Goal: Transaction & Acquisition: Purchase product/service

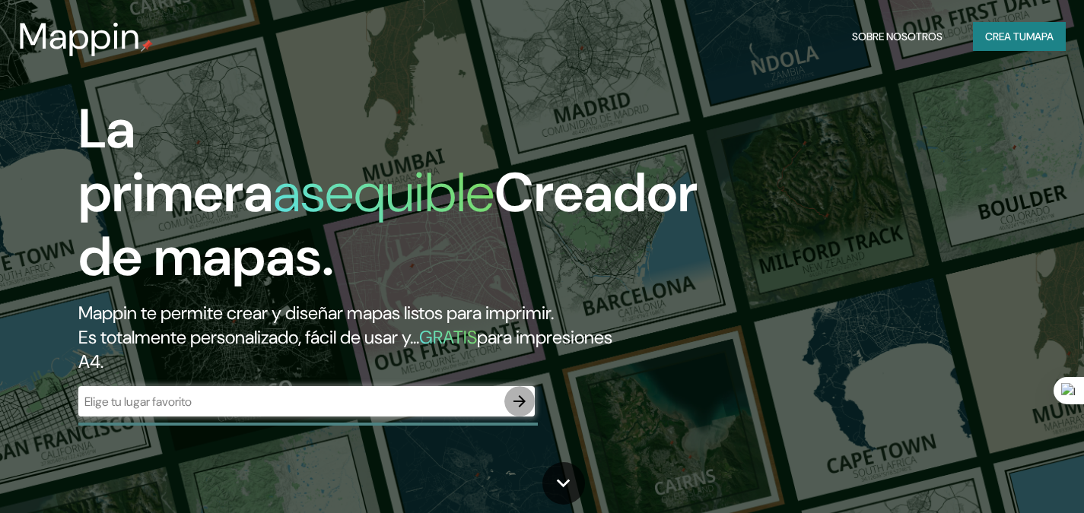
click at [514, 398] on icon "button" at bounding box center [519, 401] width 18 height 18
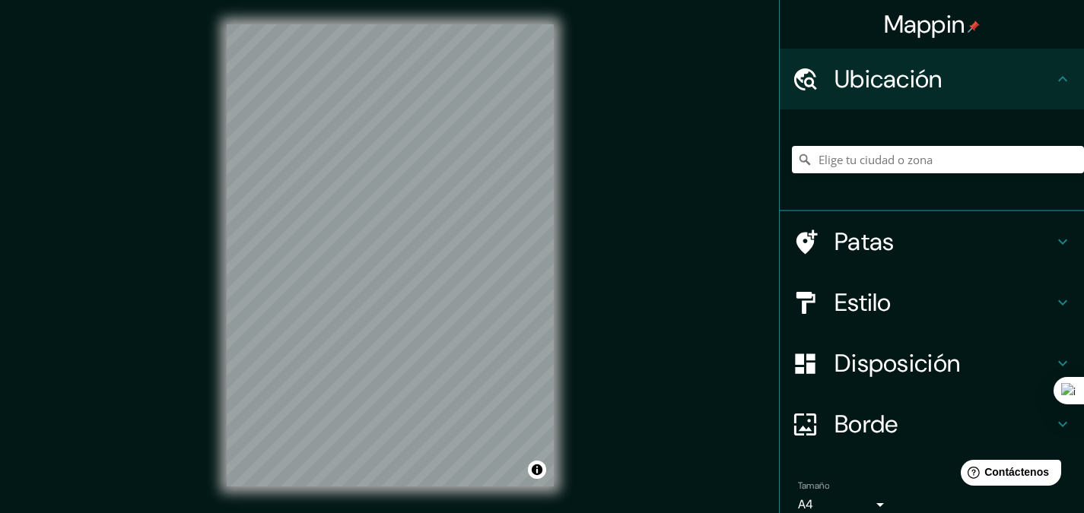
click at [861, 233] on font "Patas" at bounding box center [864, 242] width 60 height 32
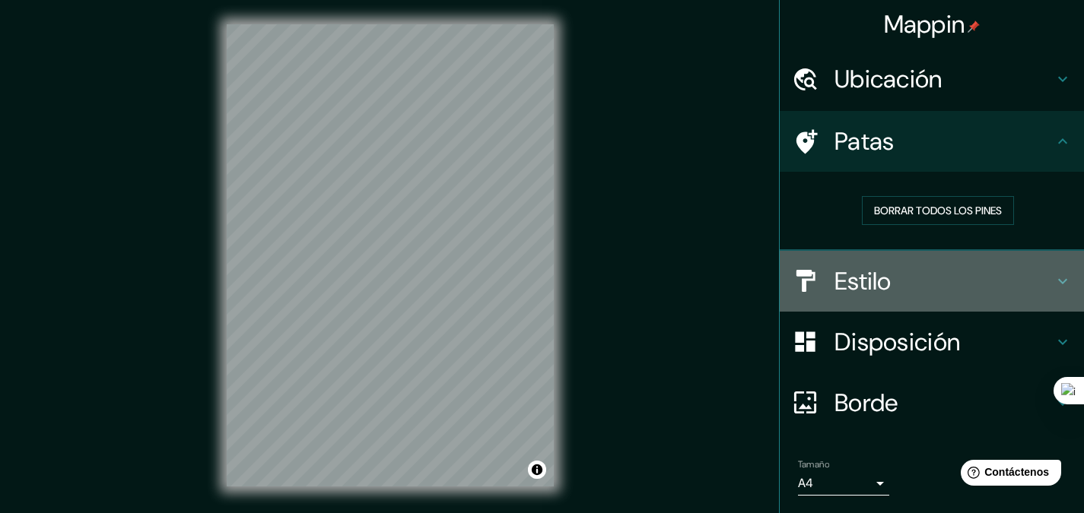
click at [870, 289] on font "Estilo" at bounding box center [862, 281] width 57 height 32
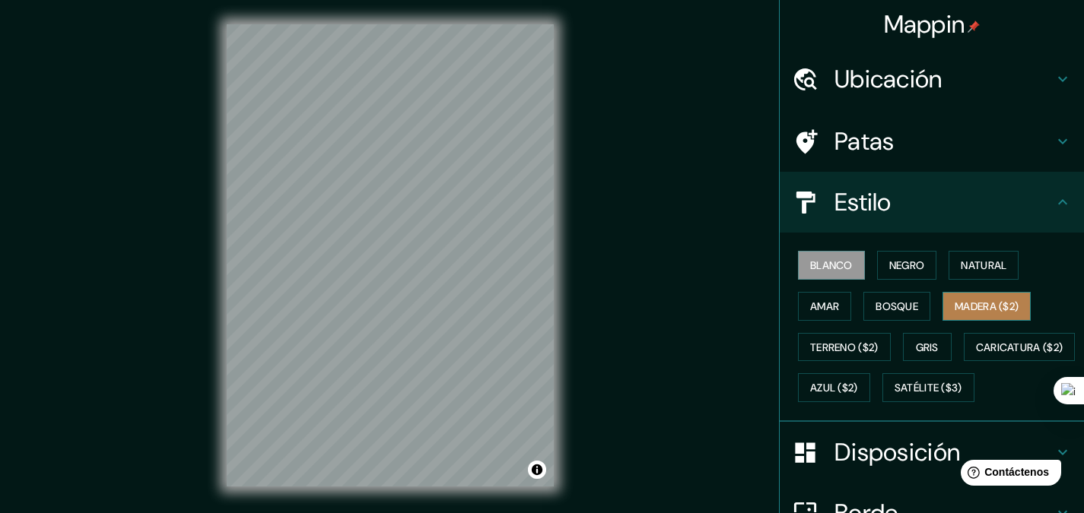
click at [961, 301] on font "Madera ($2)" at bounding box center [986, 307] width 64 height 14
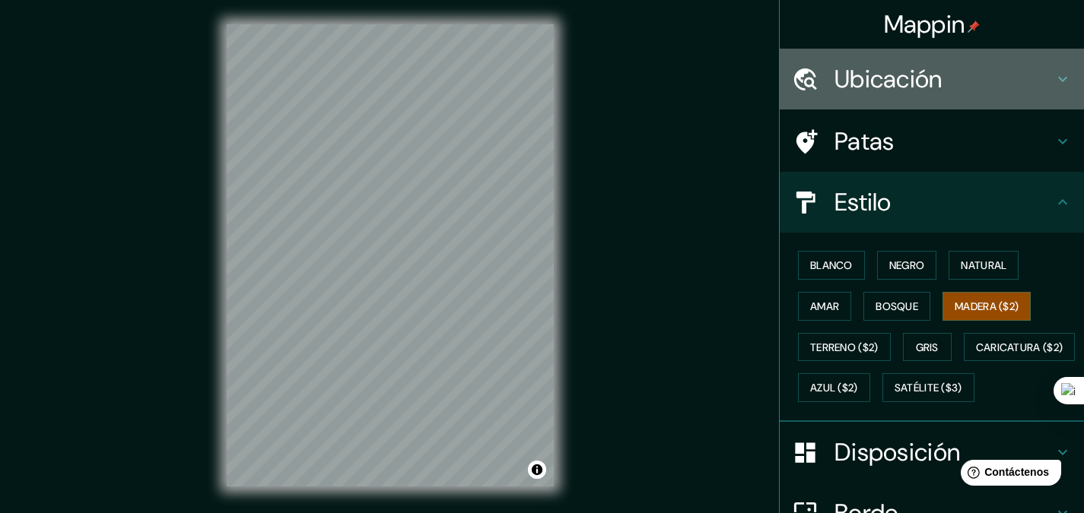
click at [864, 83] on font "Ubicación" at bounding box center [888, 79] width 108 height 32
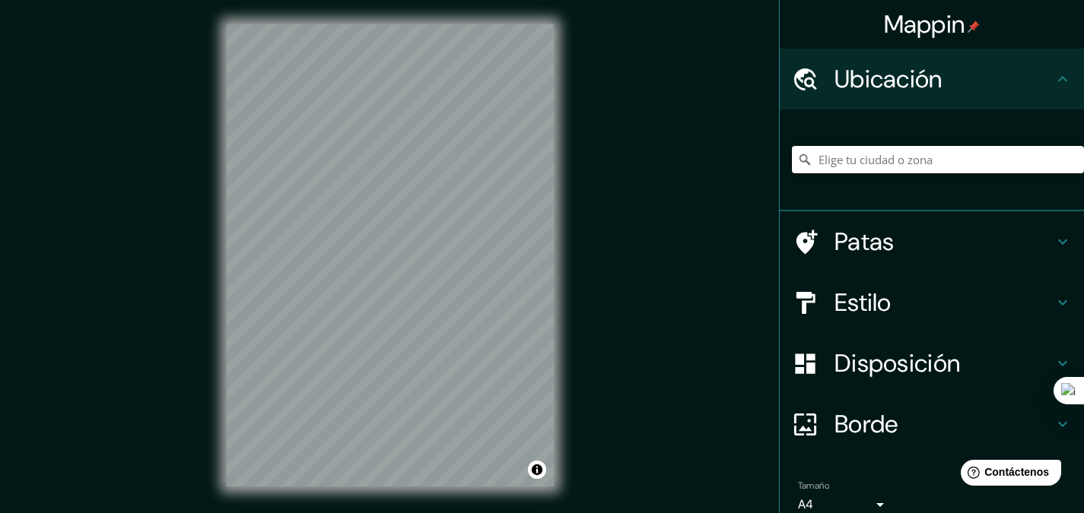
click at [878, 156] on input "Elige tu ciudad o zona" at bounding box center [938, 159] width 292 height 27
drag, startPoint x: 978, startPoint y: 153, endPoint x: 842, endPoint y: 163, distance: 136.5
click at [842, 163] on input "Sucre, Miranda, Venezuela" at bounding box center [938, 159] width 292 height 27
drag, startPoint x: 977, startPoint y: 157, endPoint x: 848, endPoint y: 176, distance: 130.6
click at [848, 176] on div "Sucre, Miranda, Venezuela Sucre Miranda, Venezuela Sucre Bolívar, Venezuela Suc…" at bounding box center [938, 160] width 292 height 76
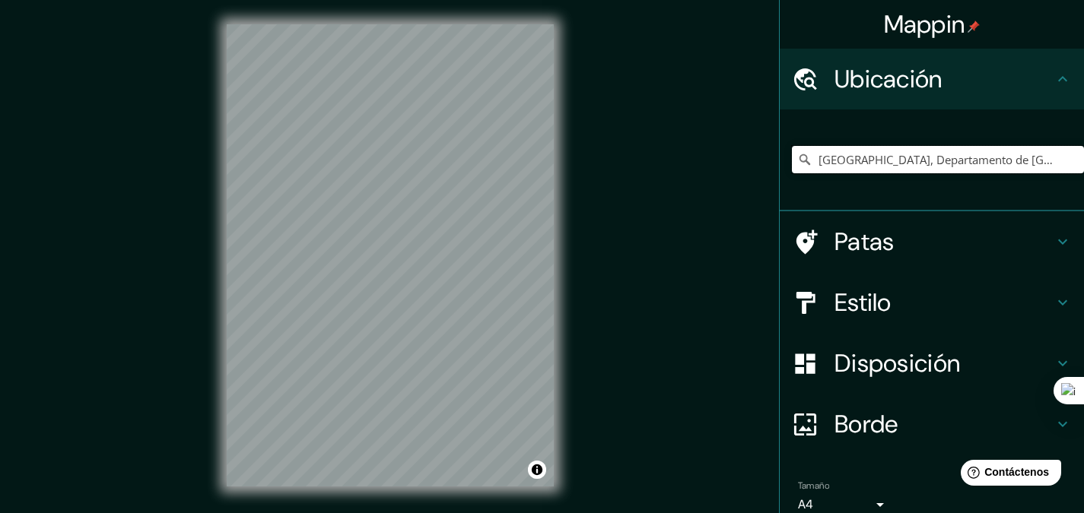
type input "[GEOGRAPHIC_DATA], Departamento de [GEOGRAPHIC_DATA], [GEOGRAPHIC_DATA]"
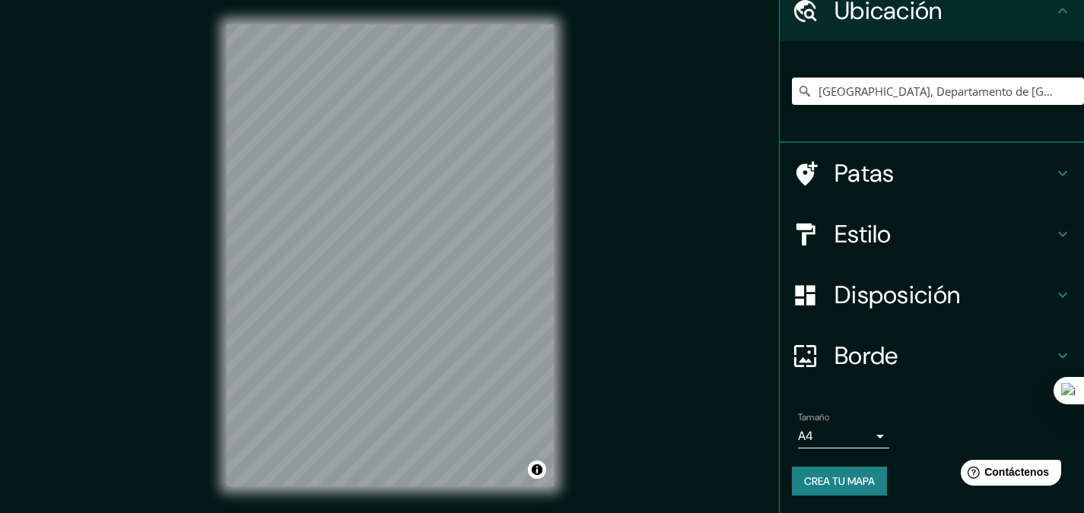
click at [932, 294] on font "Disposición" at bounding box center [896, 295] width 125 height 32
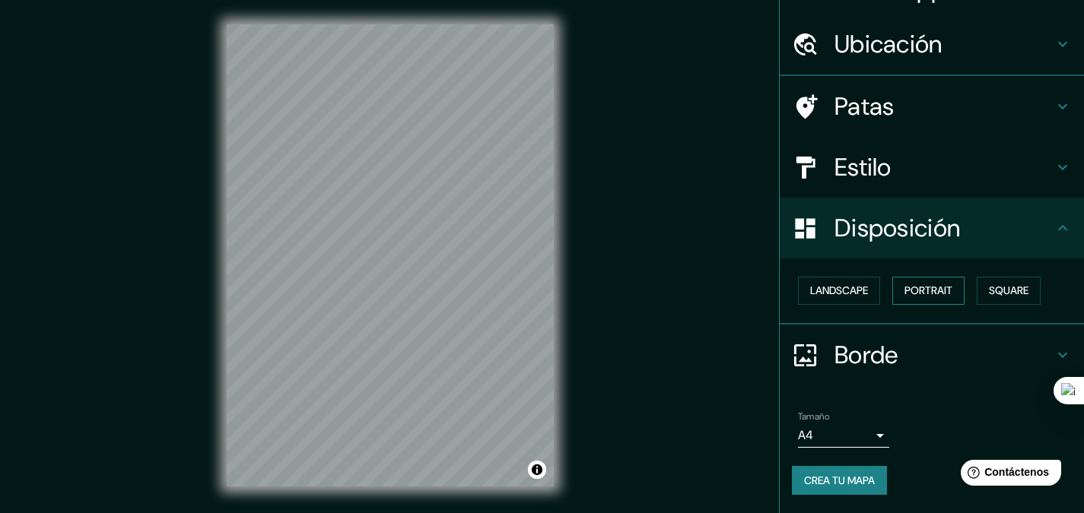
scroll to position [35, 0]
click at [839, 295] on button "Paisaje" at bounding box center [829, 291] width 62 height 29
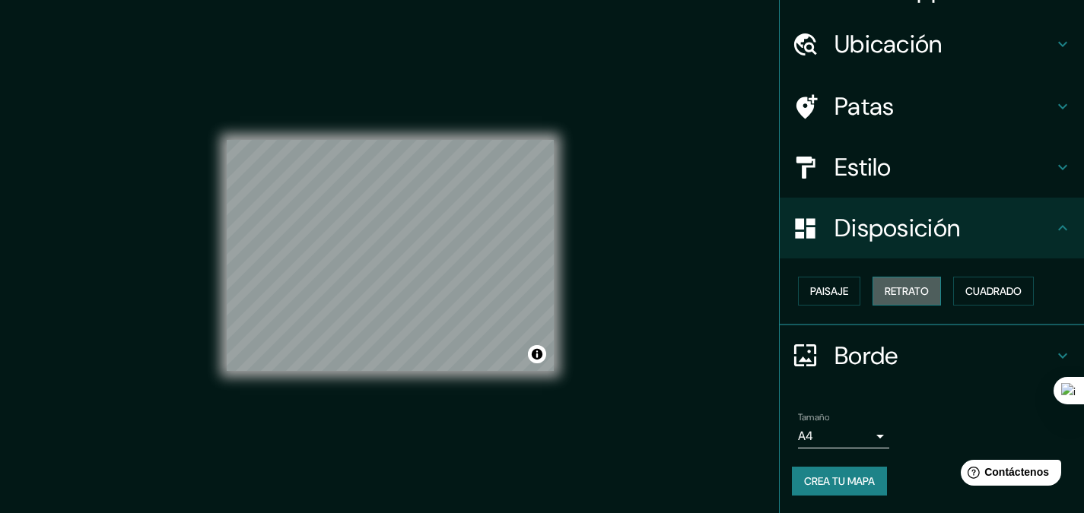
click at [907, 287] on font "Retrato" at bounding box center [906, 291] width 44 height 14
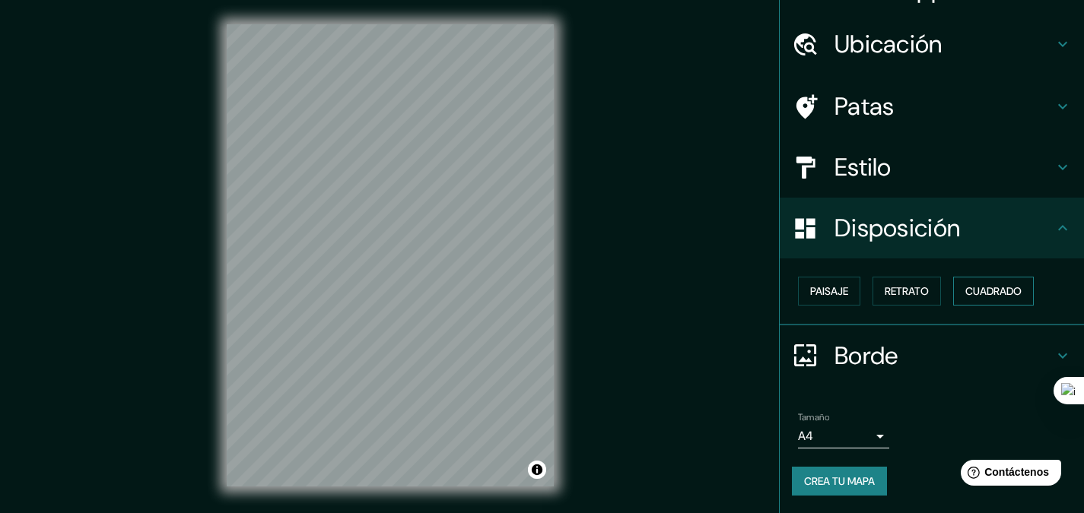
click at [985, 282] on font "Cuadrado" at bounding box center [993, 291] width 56 height 20
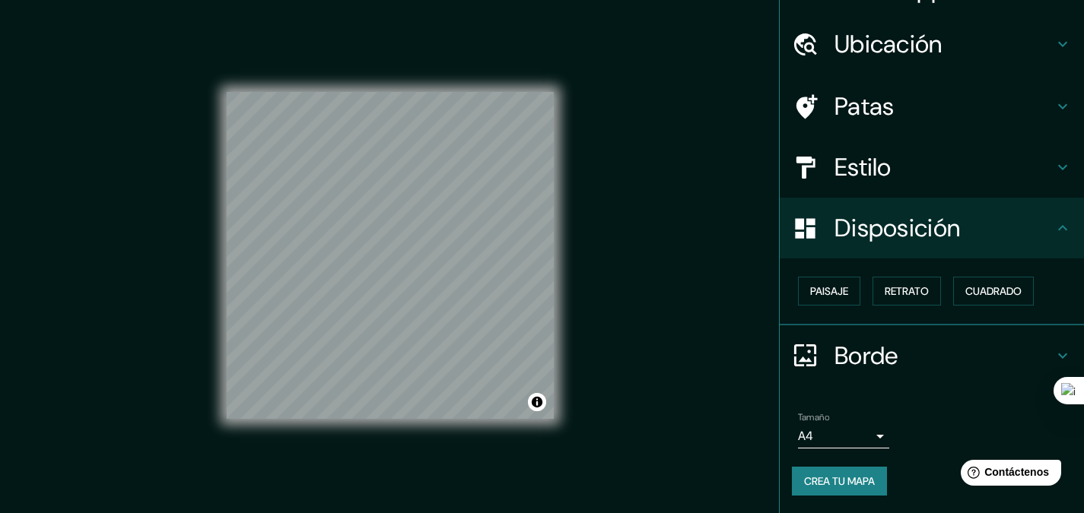
click at [562, 256] on div "© Mapbox © OpenStreetMap Improve this map" at bounding box center [390, 255] width 376 height 511
click at [834, 287] on font "Paisaje" at bounding box center [829, 291] width 38 height 14
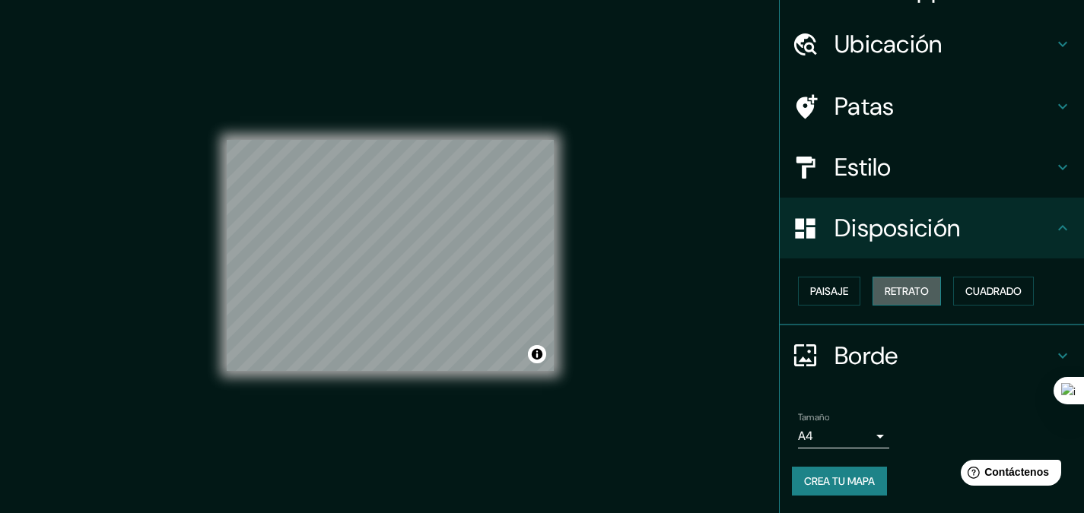
click at [884, 284] on font "Retrato" at bounding box center [906, 291] width 44 height 14
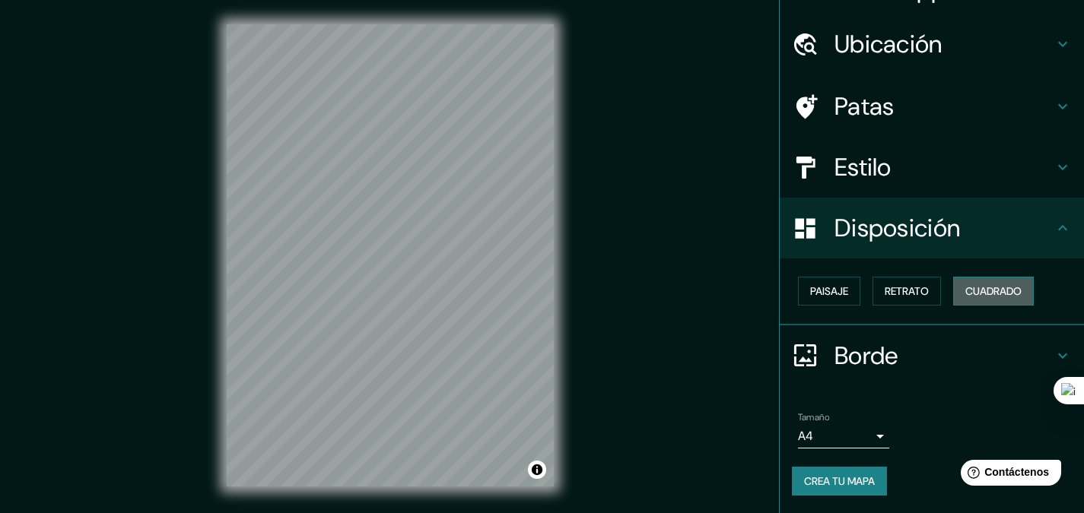
click at [965, 284] on font "Cuadrado" at bounding box center [993, 291] width 56 height 20
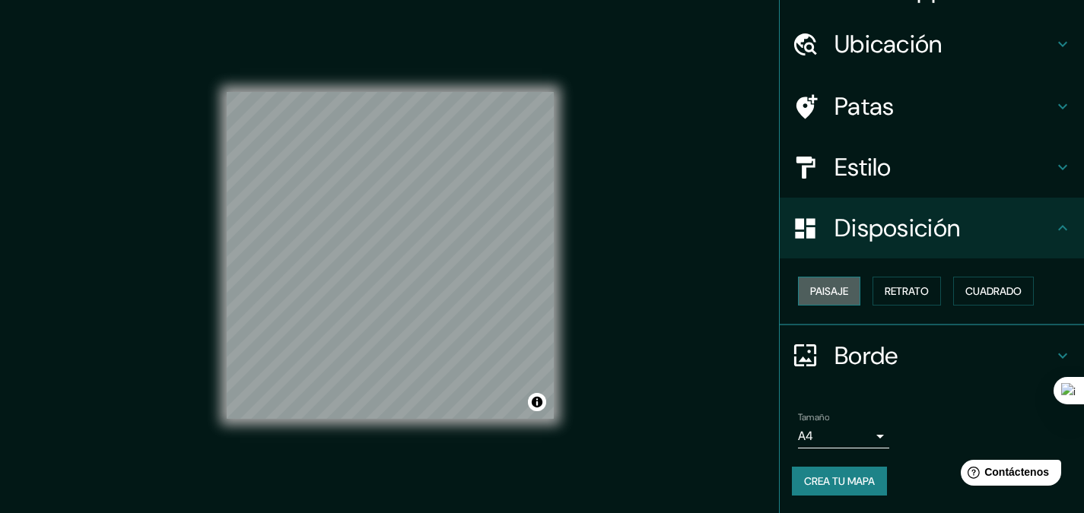
click at [811, 294] on font "Paisaje" at bounding box center [829, 291] width 38 height 14
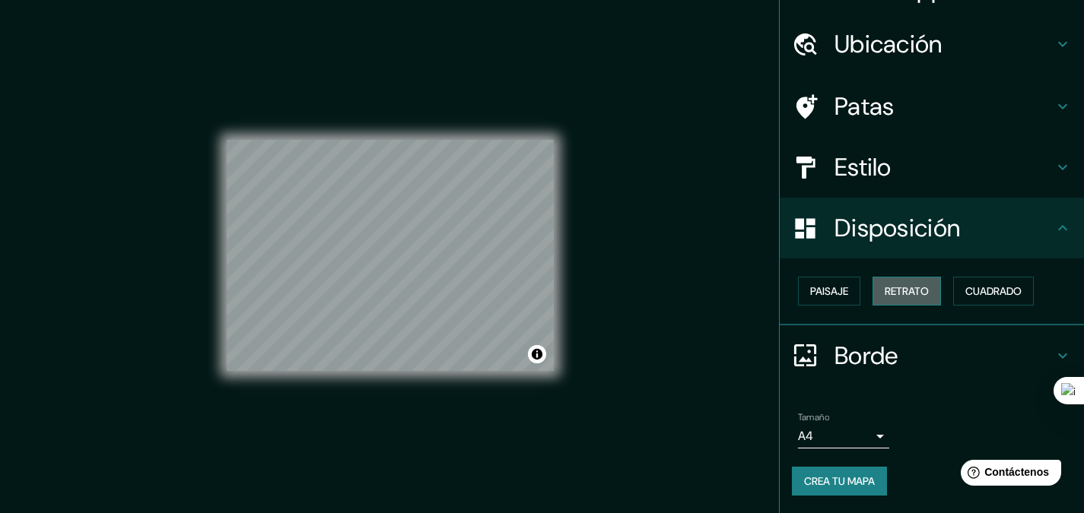
click at [884, 290] on font "Retrato" at bounding box center [906, 291] width 44 height 14
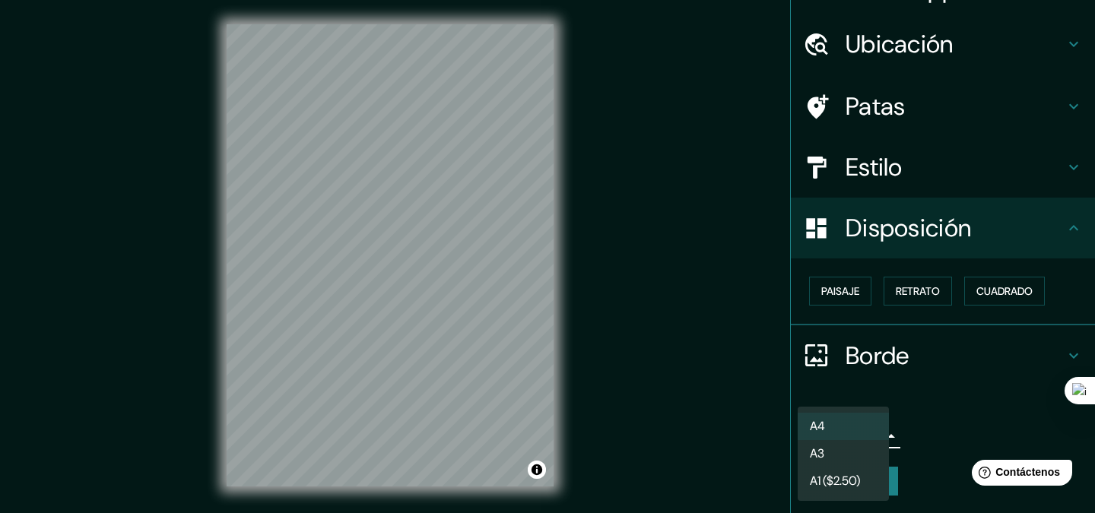
click at [860, 436] on body "Mappin Ubicación Sucre, Departamento de Chuquisaca, Bolivia Sucre Departamento …" at bounding box center [547, 256] width 1095 height 513
click at [860, 464] on li "A3" at bounding box center [843, 455] width 91 height 28
type input "a4"
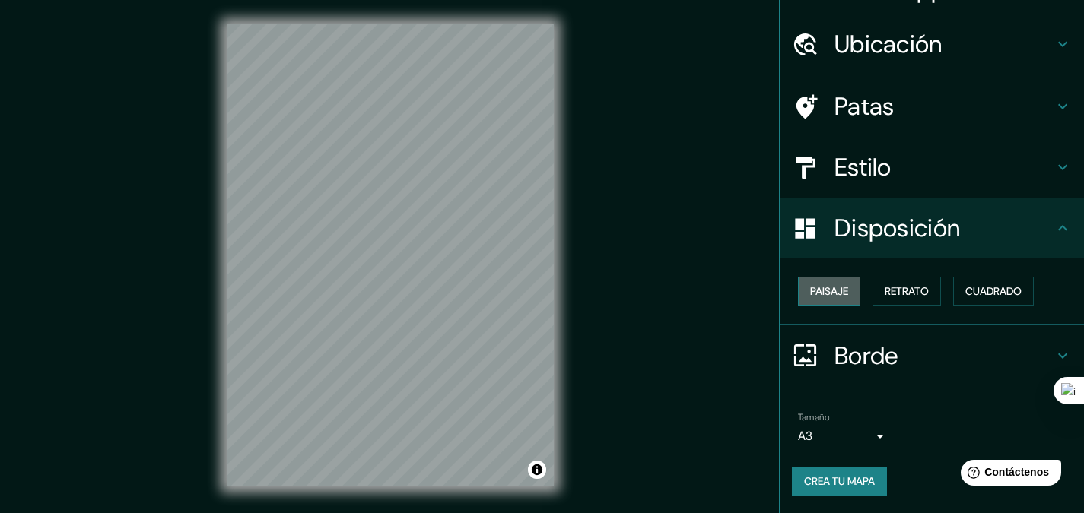
click at [823, 284] on font "Paisaje" at bounding box center [829, 291] width 38 height 14
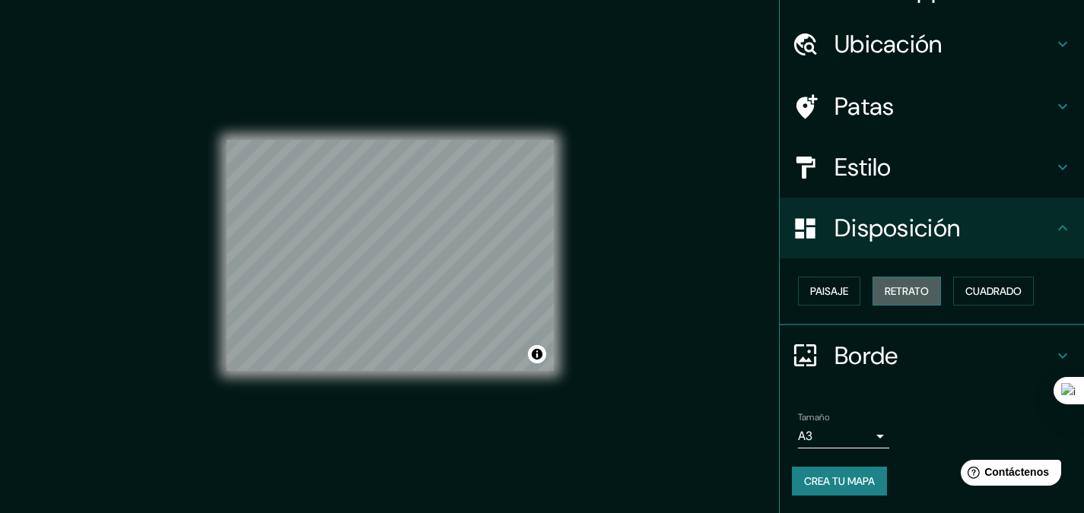
click at [884, 284] on font "Retrato" at bounding box center [906, 291] width 44 height 14
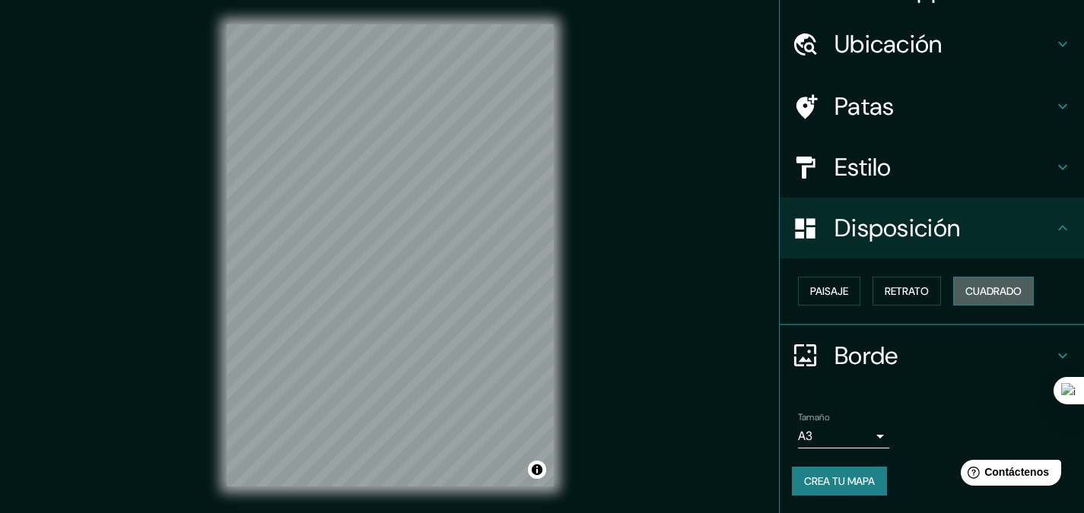
click at [999, 294] on font "Cuadrado" at bounding box center [993, 291] width 56 height 14
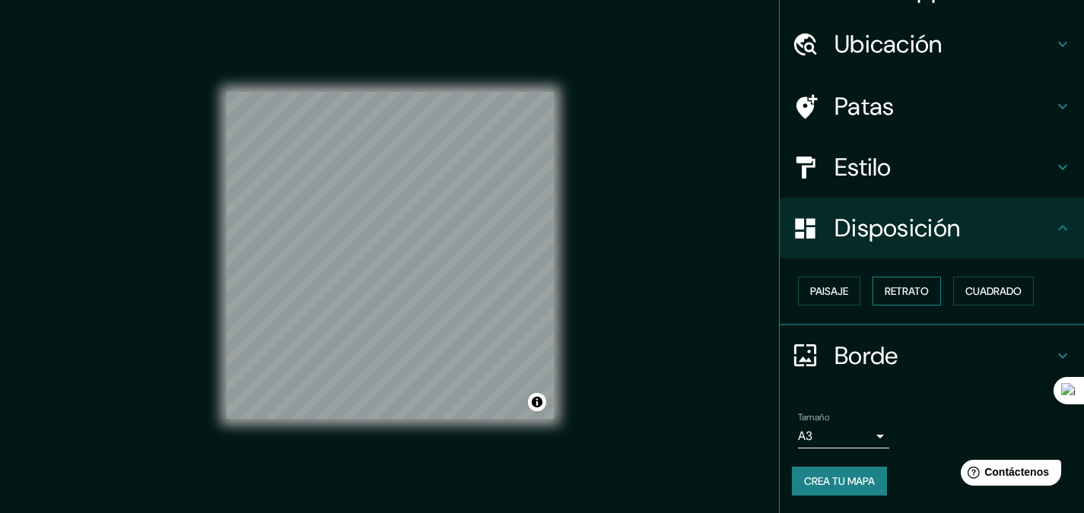
click at [919, 291] on font "Retrato" at bounding box center [906, 291] width 44 height 14
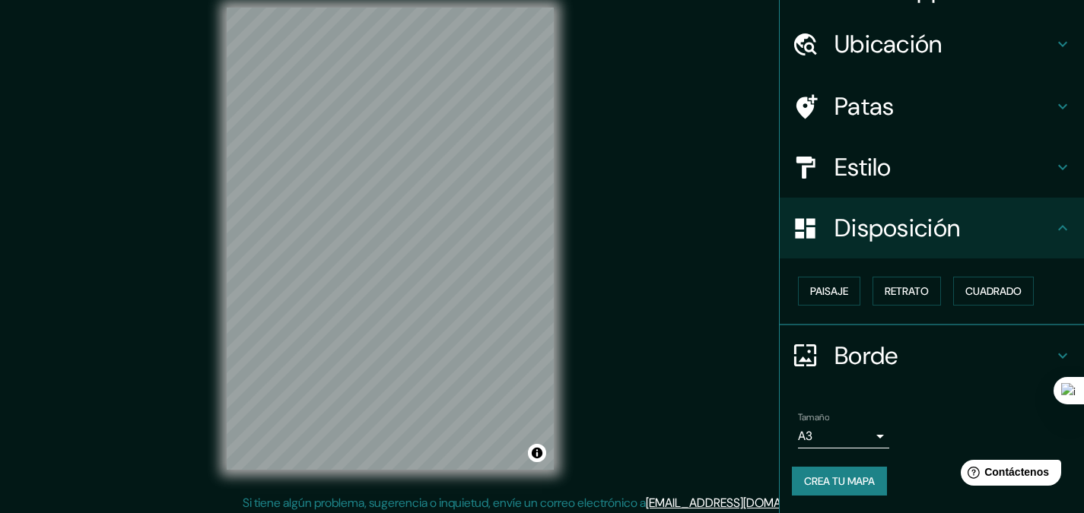
scroll to position [21, 0]
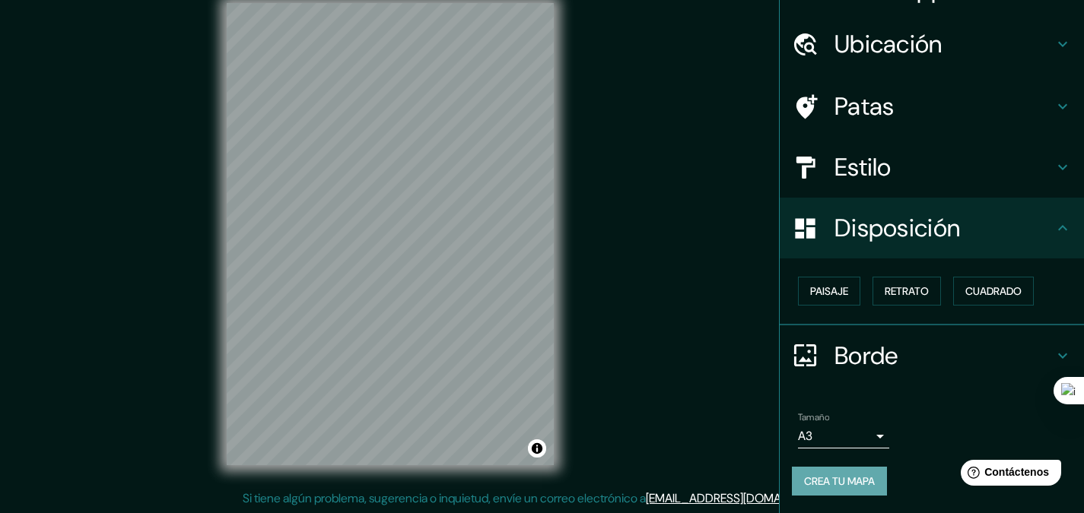
click at [852, 475] on font "Crea tu mapa" at bounding box center [839, 482] width 71 height 14
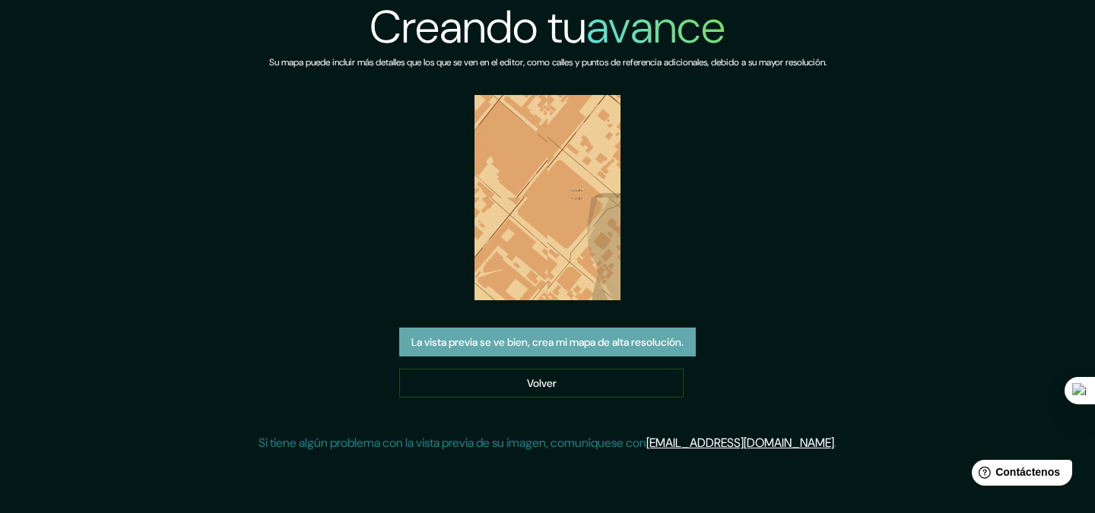
click at [548, 336] on font "La vista previa se ve bien, crea mi mapa de alta resolución." at bounding box center [547, 342] width 272 height 14
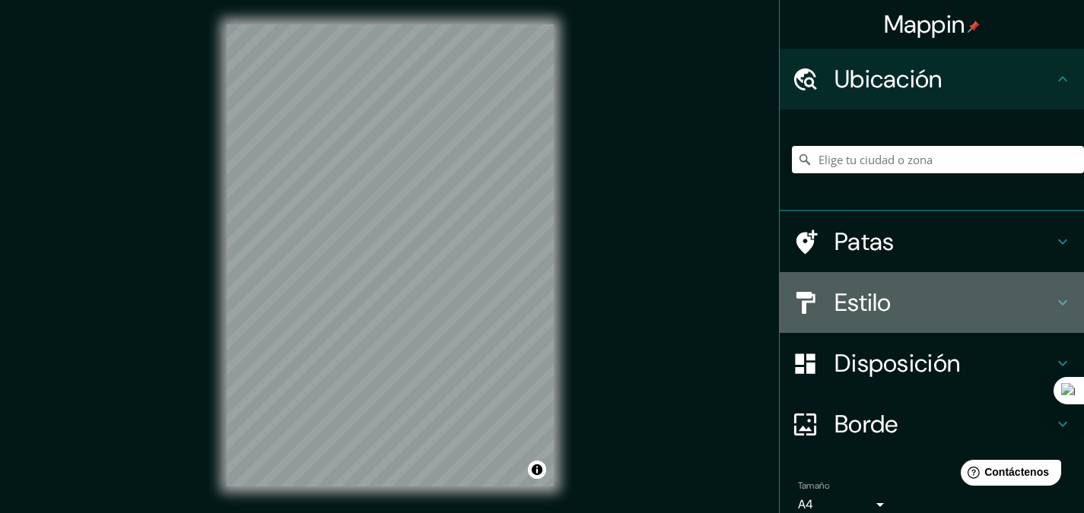
click at [835, 300] on font "Estilo" at bounding box center [862, 303] width 57 height 32
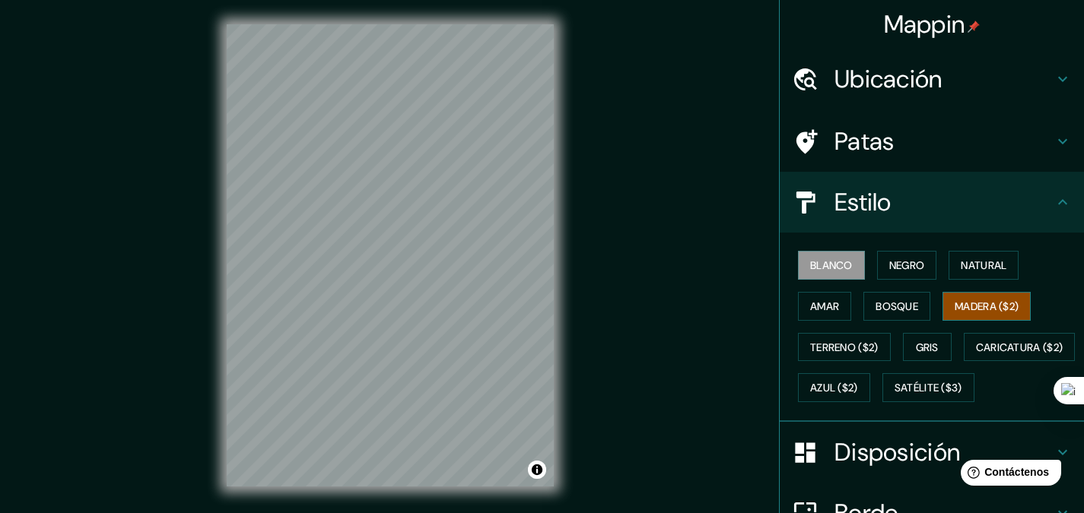
click at [955, 306] on font "Madera ($2)" at bounding box center [986, 307] width 64 height 14
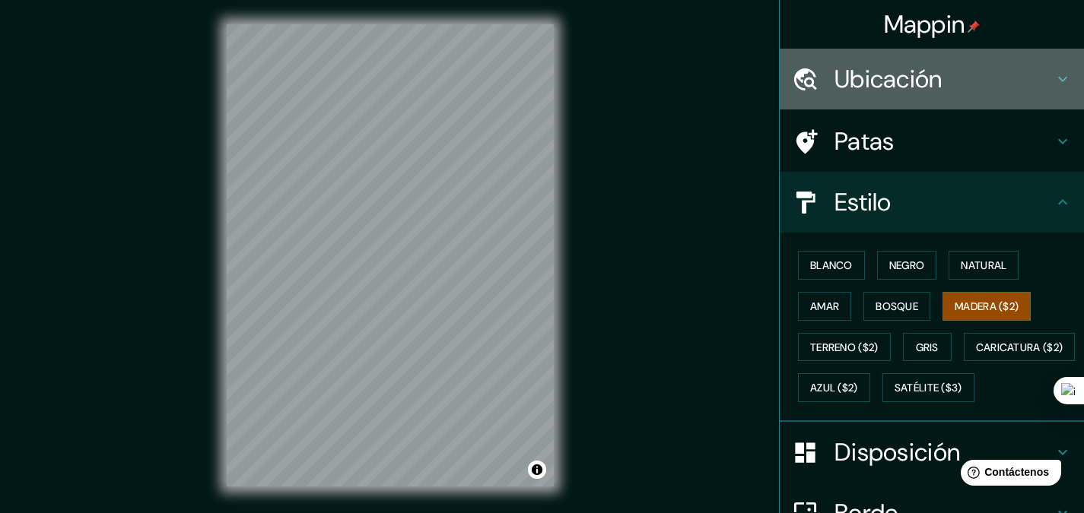
click at [876, 78] on font "Ubicación" at bounding box center [888, 79] width 108 height 32
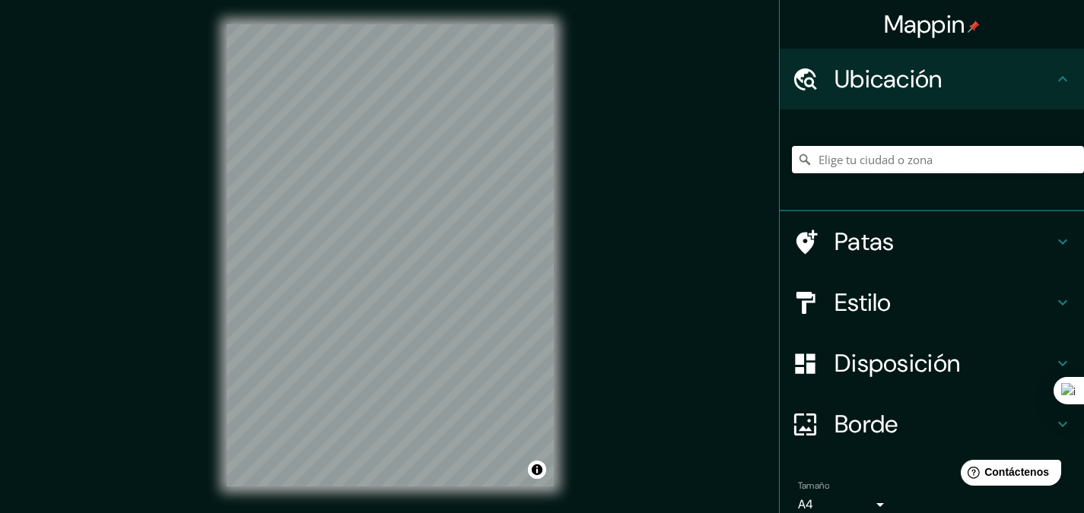
click at [886, 154] on input "Elige tu ciudad o zona" at bounding box center [938, 159] width 292 height 27
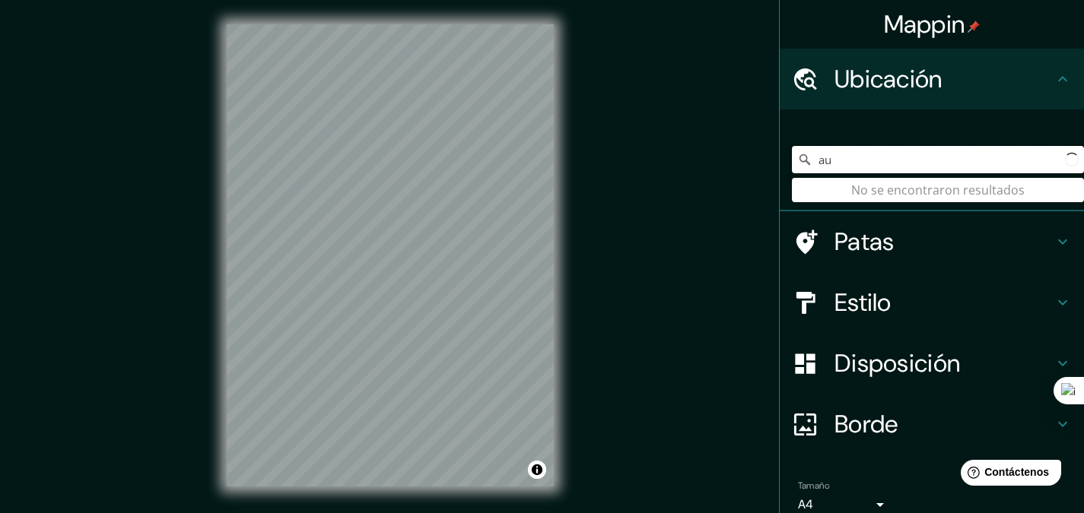
type input "a"
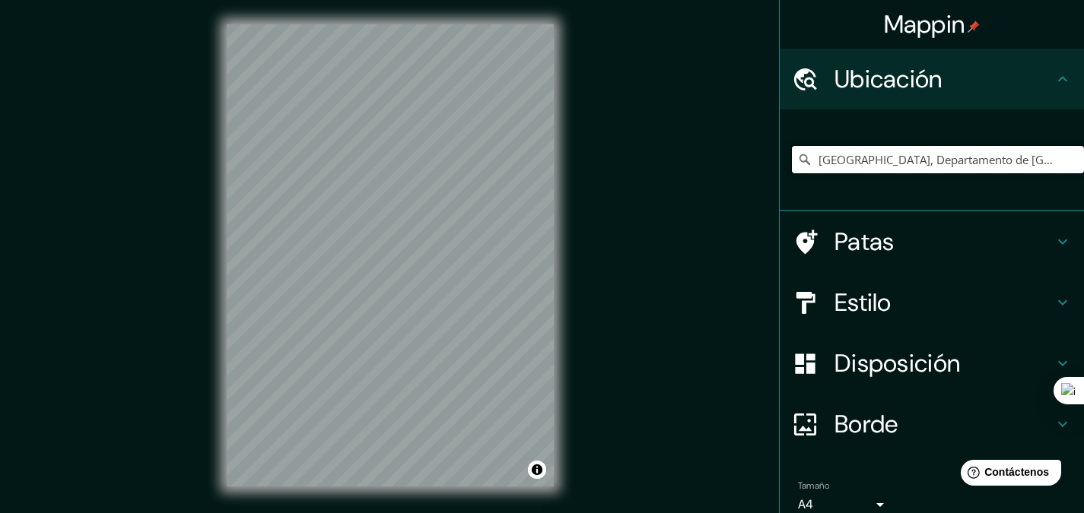
type input "[GEOGRAPHIC_DATA], Departamento de [GEOGRAPHIC_DATA], [GEOGRAPHIC_DATA]"
click at [856, 366] on font "Disposición" at bounding box center [896, 364] width 125 height 32
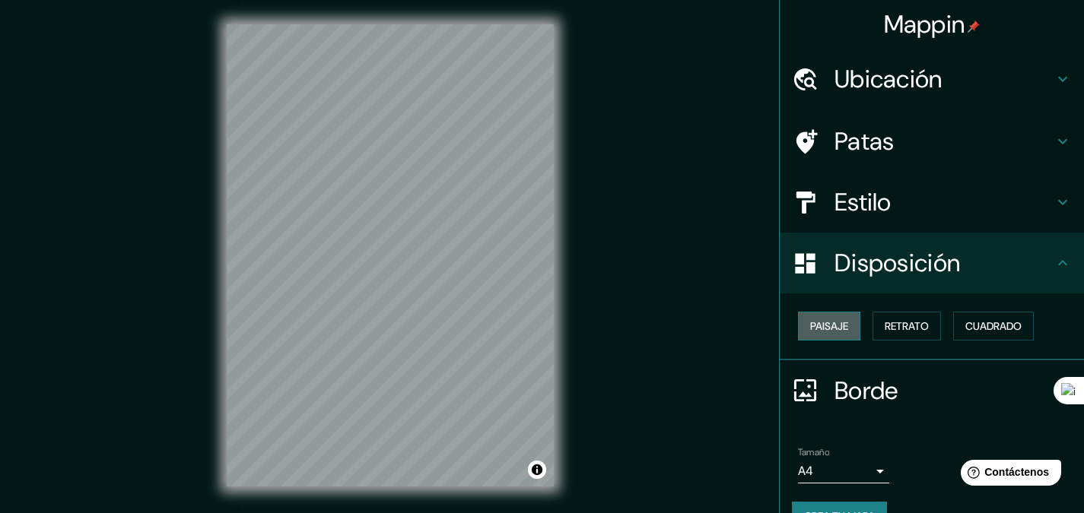
click at [817, 325] on font "Paisaje" at bounding box center [829, 326] width 38 height 14
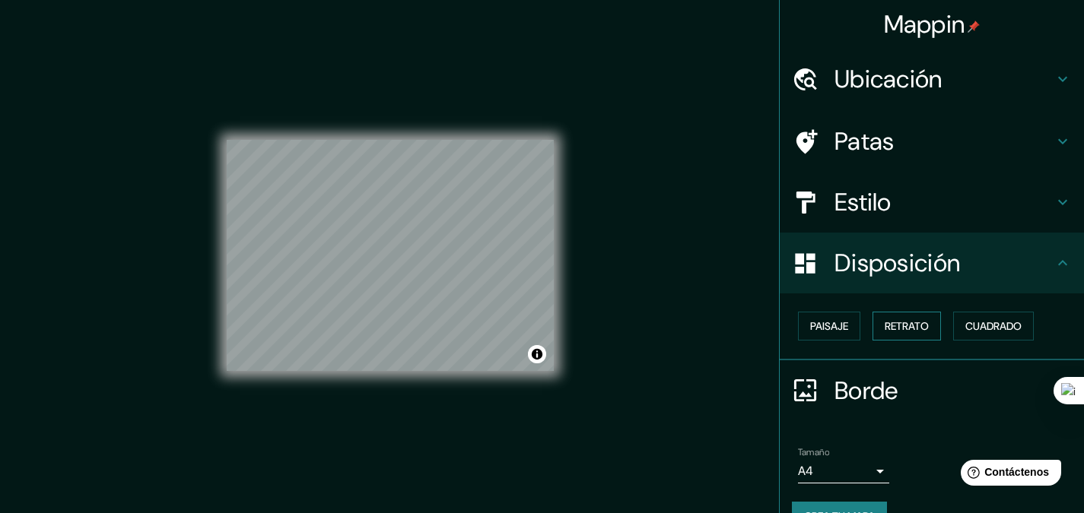
click at [910, 329] on font "Retrato" at bounding box center [906, 326] width 44 height 14
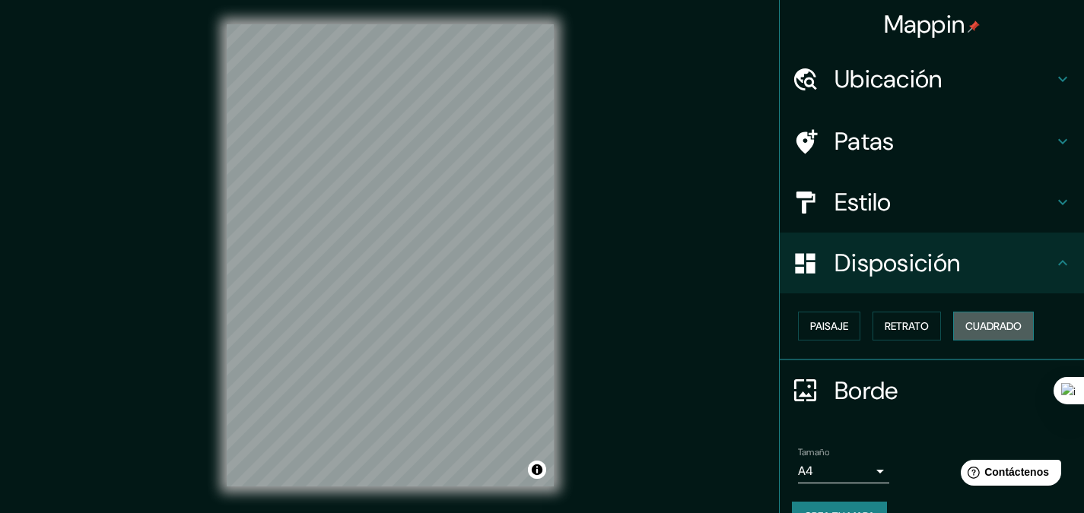
click at [967, 322] on font "Cuadrado" at bounding box center [993, 326] width 56 height 14
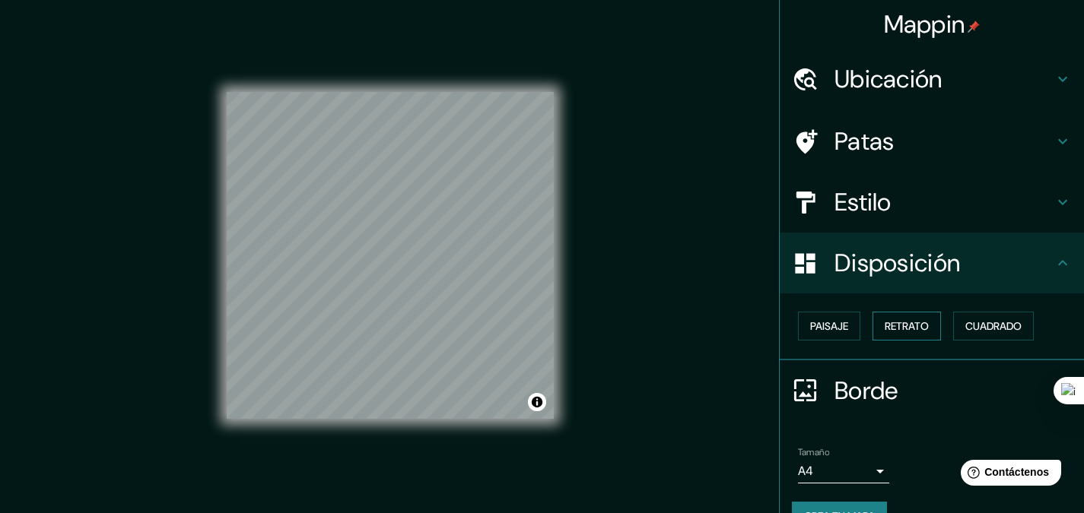
click at [921, 329] on button "Retrato" at bounding box center [906, 326] width 68 height 29
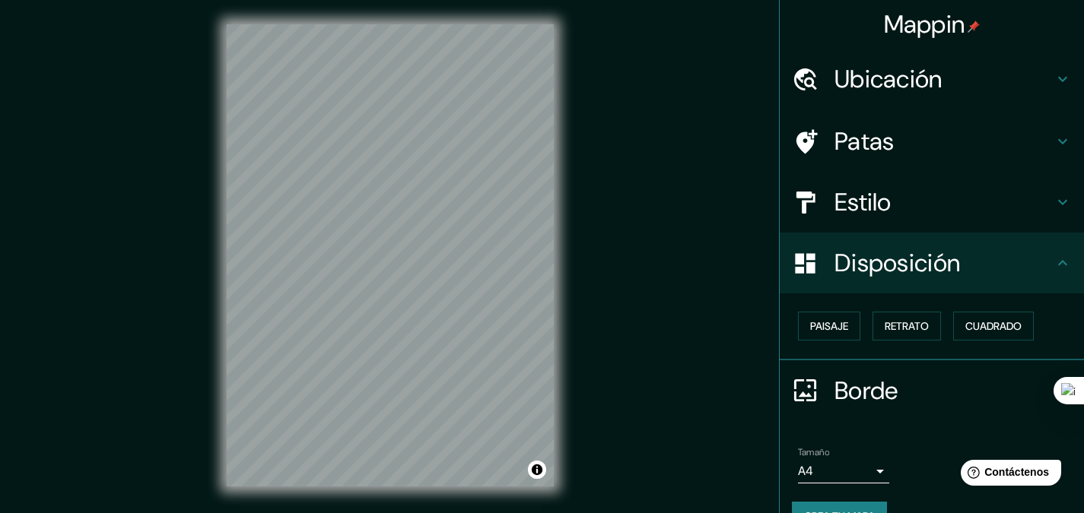
click at [565, 393] on div "© Mapbox © OpenStreetMap Improve this map" at bounding box center [390, 255] width 376 height 511
click at [891, 322] on font "Retrato" at bounding box center [906, 326] width 44 height 14
click at [825, 319] on font "Paisaje" at bounding box center [829, 326] width 38 height 14
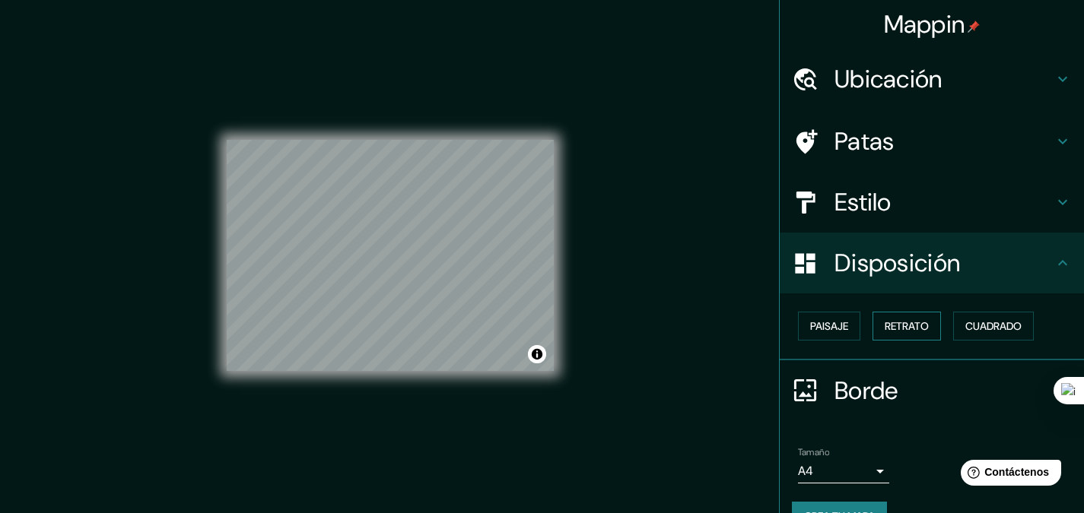
click at [891, 317] on font "Retrato" at bounding box center [906, 326] width 44 height 20
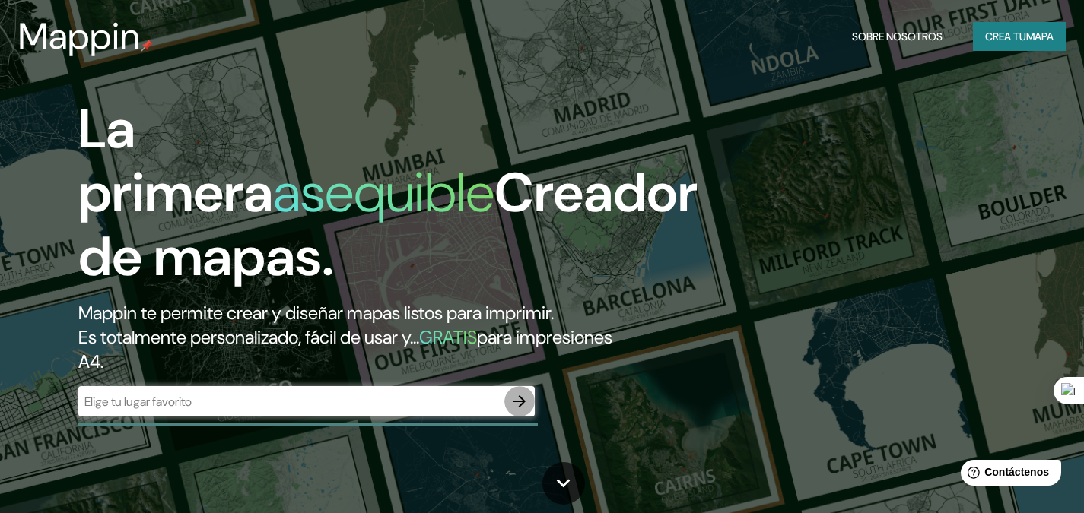
click at [519, 403] on icon "button" at bounding box center [519, 401] width 18 height 18
click at [510, 402] on button "button" at bounding box center [519, 401] width 30 height 30
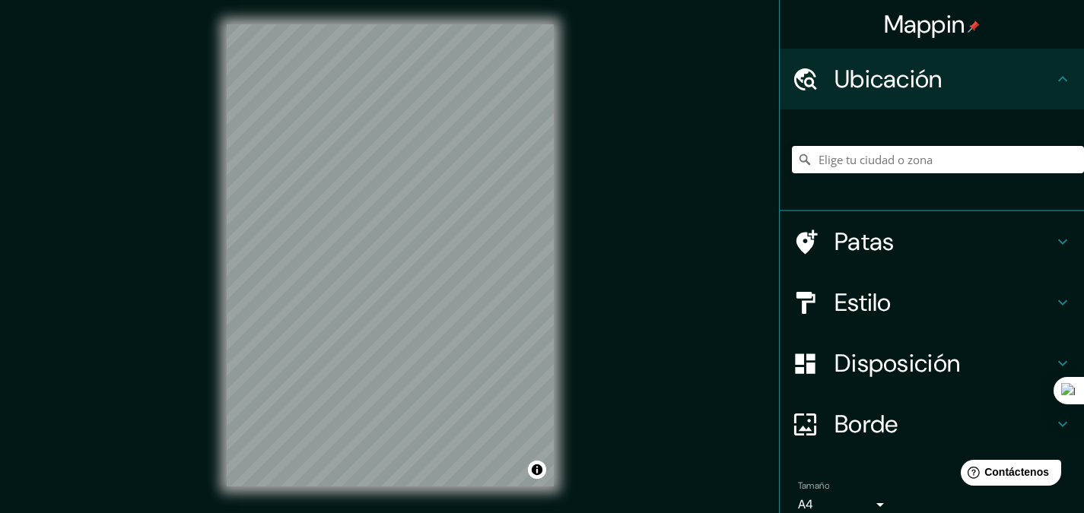
click at [857, 164] on input "Elige tu ciudad o zona" at bounding box center [938, 159] width 292 height 27
type input "[GEOGRAPHIC_DATA], Departamento de [GEOGRAPHIC_DATA], [GEOGRAPHIC_DATA]"
click at [874, 246] on font "Patas" at bounding box center [864, 242] width 60 height 32
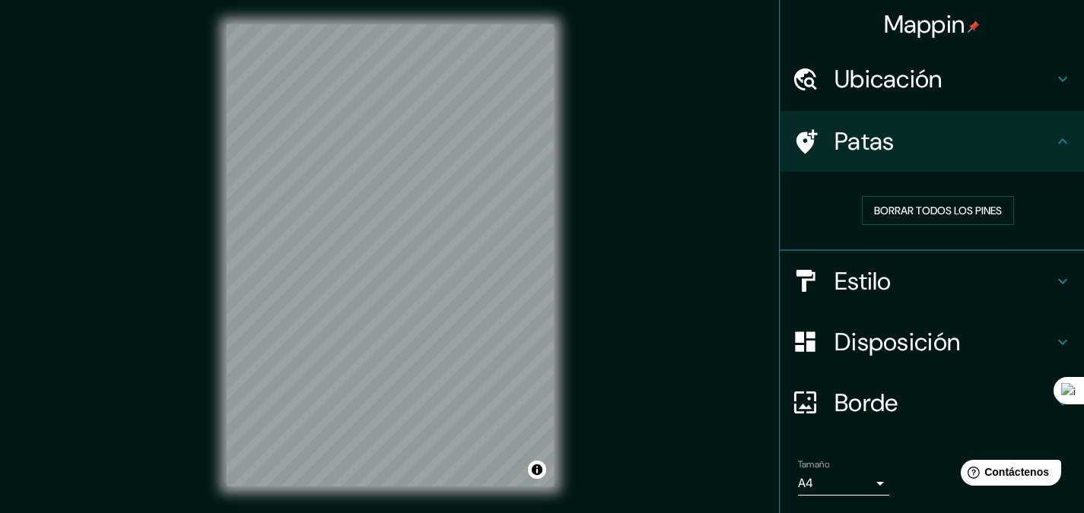
click at [912, 30] on font "Mappin" at bounding box center [924, 24] width 81 height 32
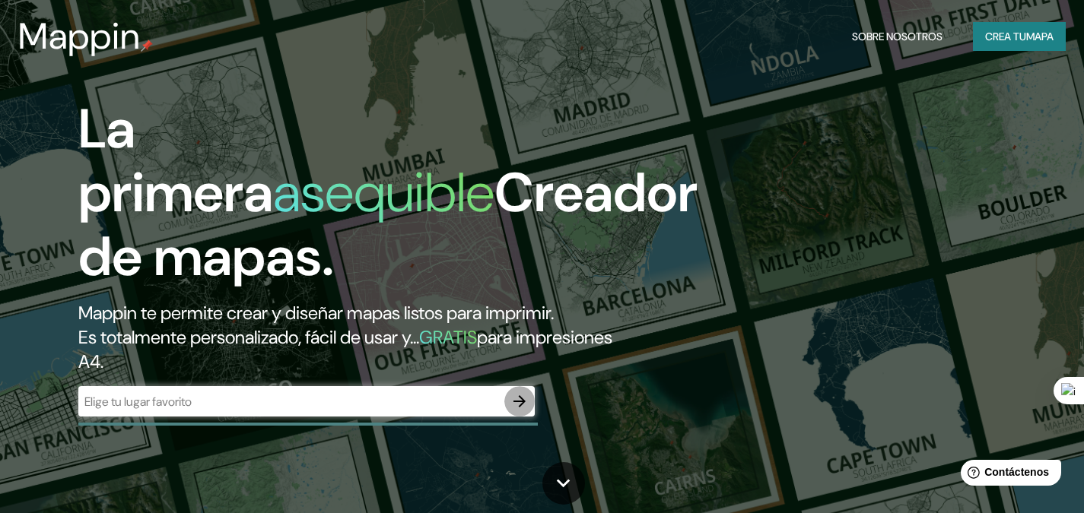
click at [519, 407] on icon "button" at bounding box center [519, 401] width 18 height 18
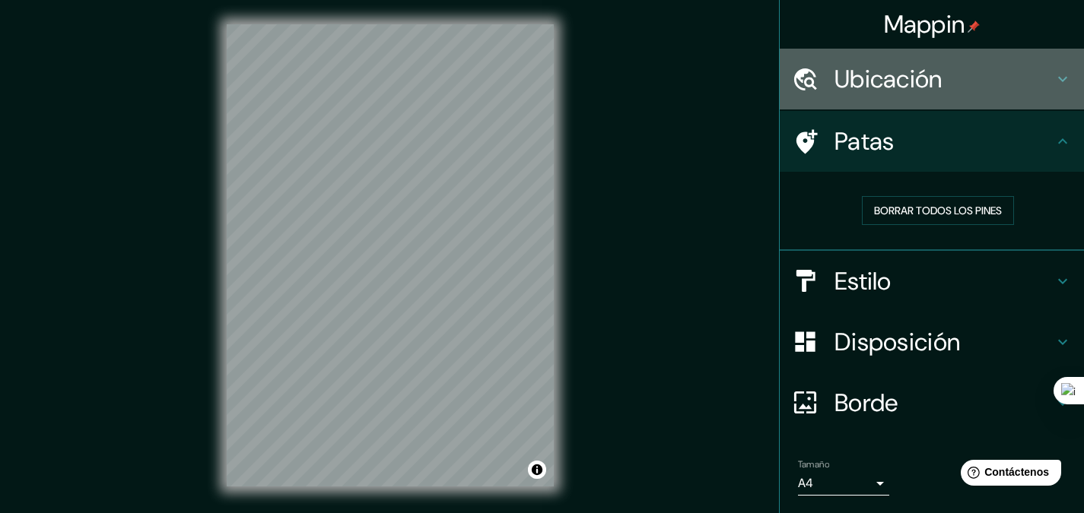
click at [872, 84] on font "Ubicación" at bounding box center [888, 79] width 108 height 32
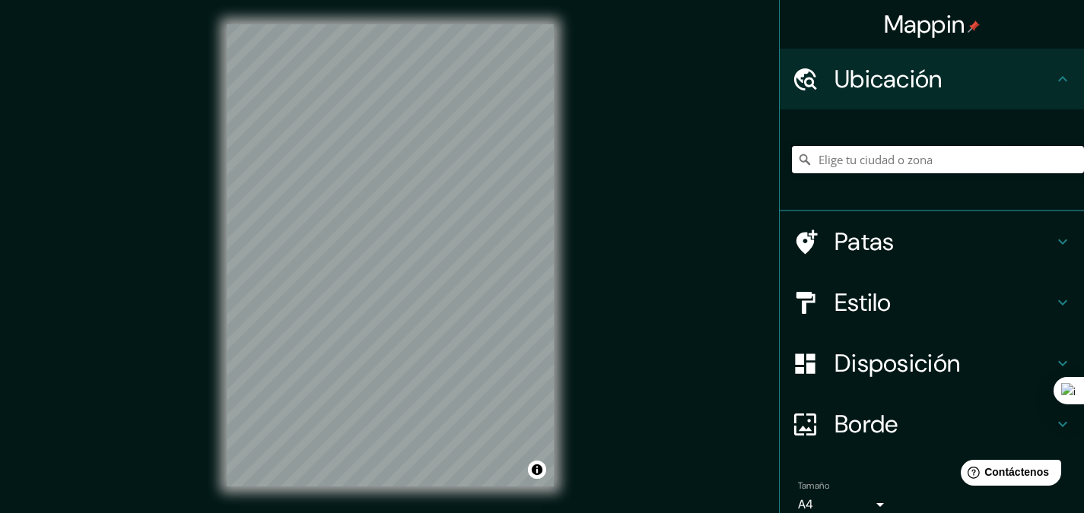
click at [851, 149] on input "Elige tu ciudad o zona" at bounding box center [938, 159] width 292 height 27
type input "[GEOGRAPHIC_DATA], Departamento de [GEOGRAPHIC_DATA], [GEOGRAPHIC_DATA]"
click at [861, 297] on font "Estilo" at bounding box center [862, 303] width 57 height 32
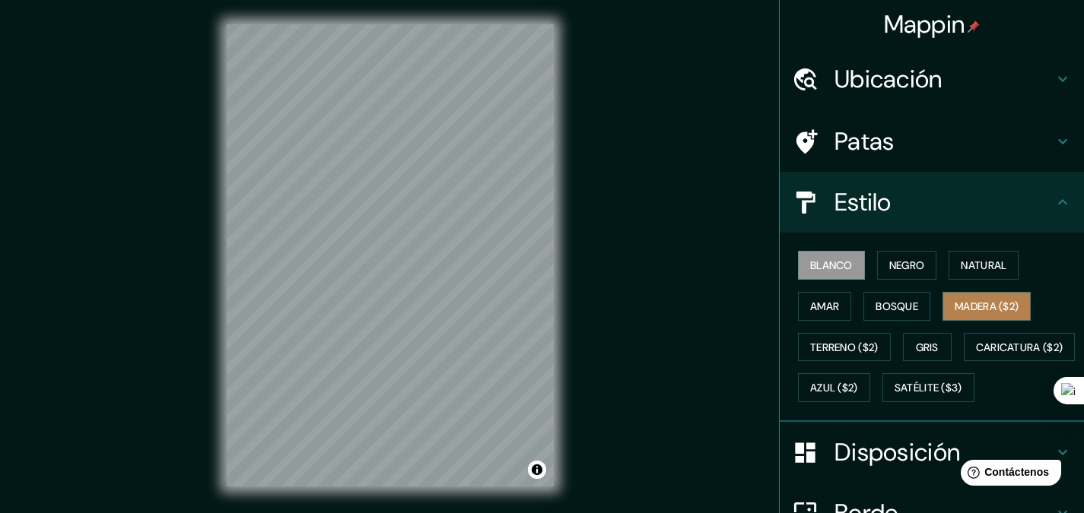
click at [969, 310] on font "Madera ($2)" at bounding box center [986, 307] width 64 height 14
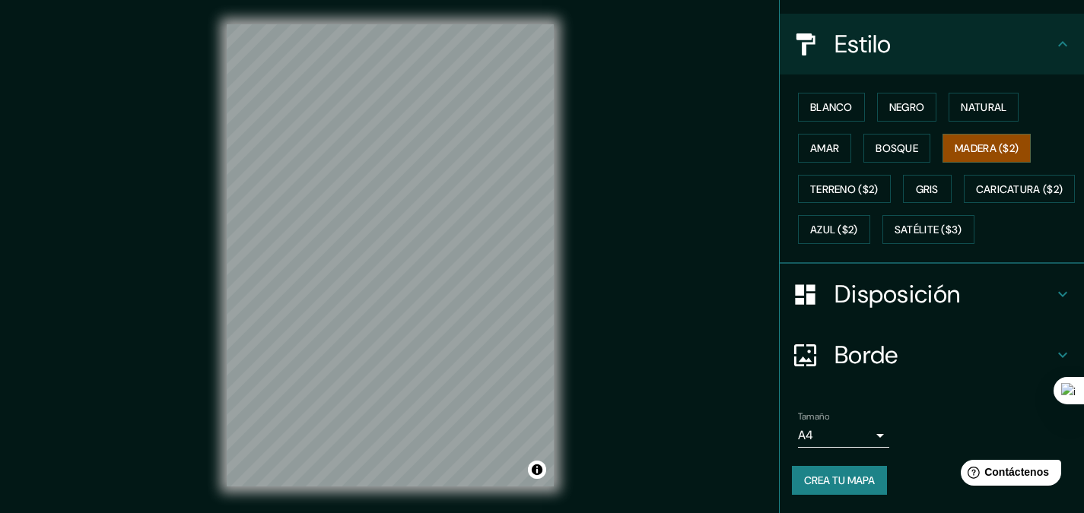
scroll to position [198, 0]
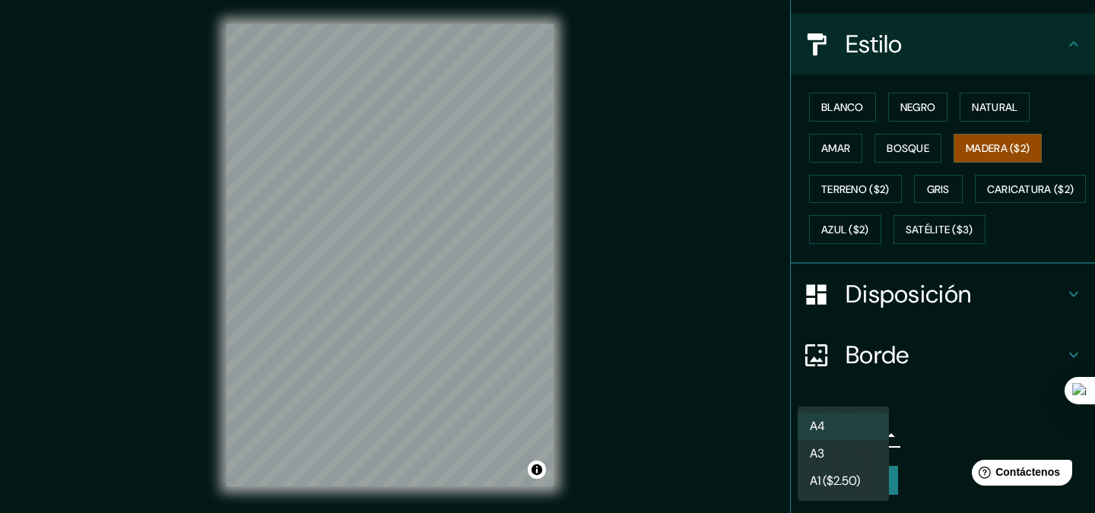
click at [863, 439] on body "Mappin Ubicación Sucre, [GEOGRAPHIC_DATA], [GEOGRAPHIC_DATA] [GEOGRAPHIC_DATA] …" at bounding box center [547, 256] width 1095 height 513
click at [849, 449] on li "A3" at bounding box center [843, 455] width 91 height 28
click at [857, 436] on body "Mappin Ubicación Sucre, [GEOGRAPHIC_DATA], [GEOGRAPHIC_DATA] [GEOGRAPHIC_DATA] …" at bounding box center [547, 256] width 1095 height 513
click at [852, 475] on font "A1 ($2.50)" at bounding box center [835, 483] width 50 height 19
type input "a3"
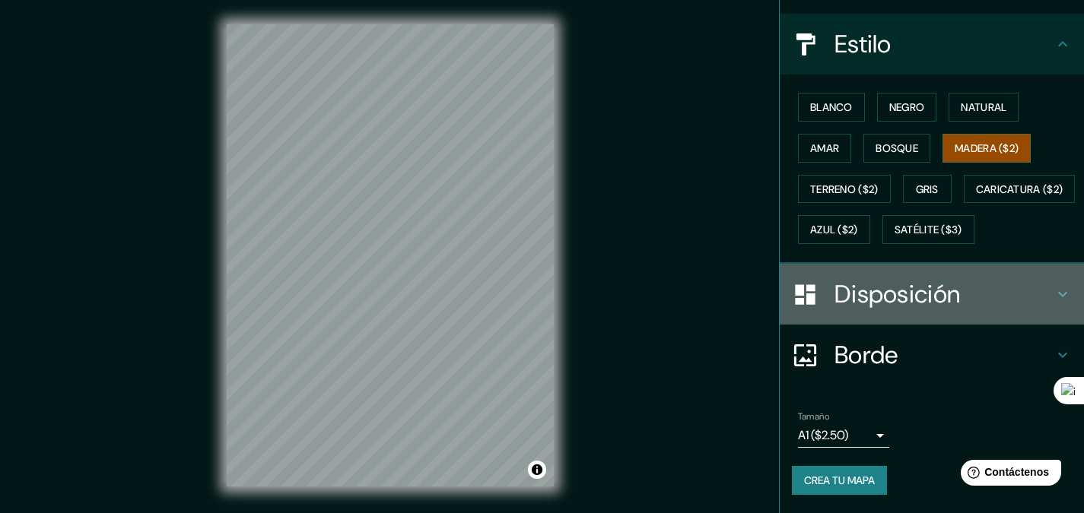
click at [872, 296] on font "Disposición" at bounding box center [896, 294] width 125 height 32
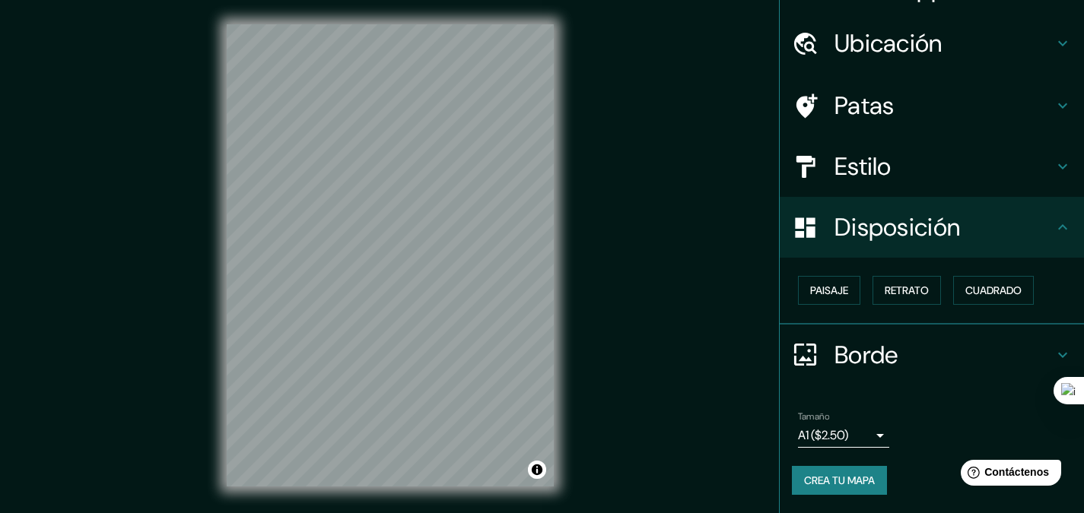
scroll to position [35, 0]
click at [810, 288] on font "Paisaje" at bounding box center [829, 291] width 38 height 14
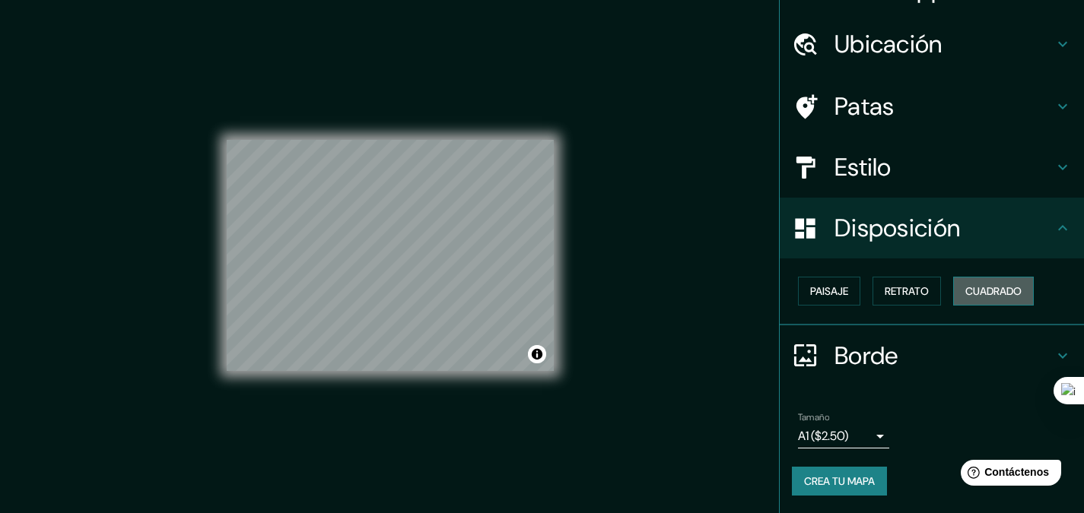
click at [965, 287] on font "Cuadrado" at bounding box center [993, 291] width 56 height 14
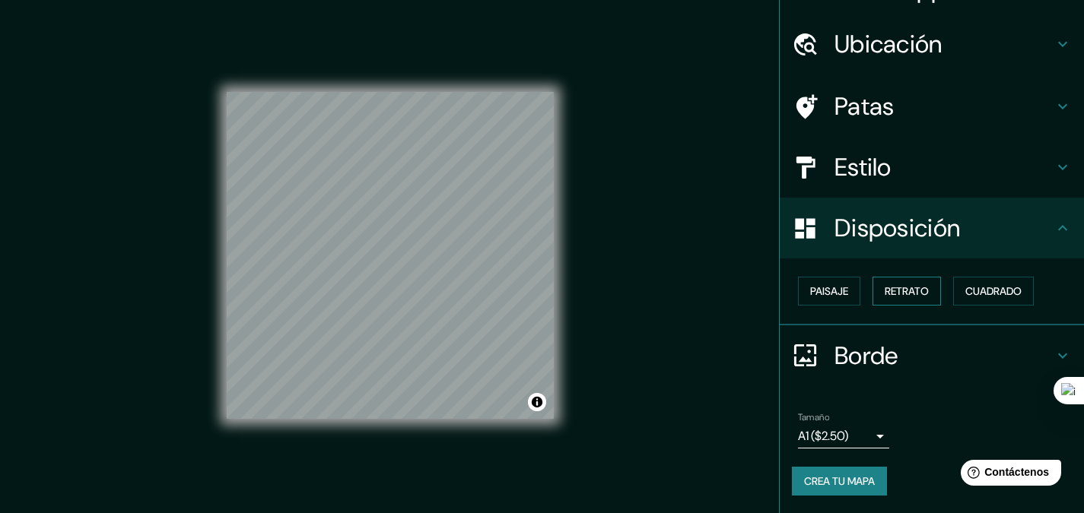
click at [916, 284] on font "Retrato" at bounding box center [906, 291] width 44 height 14
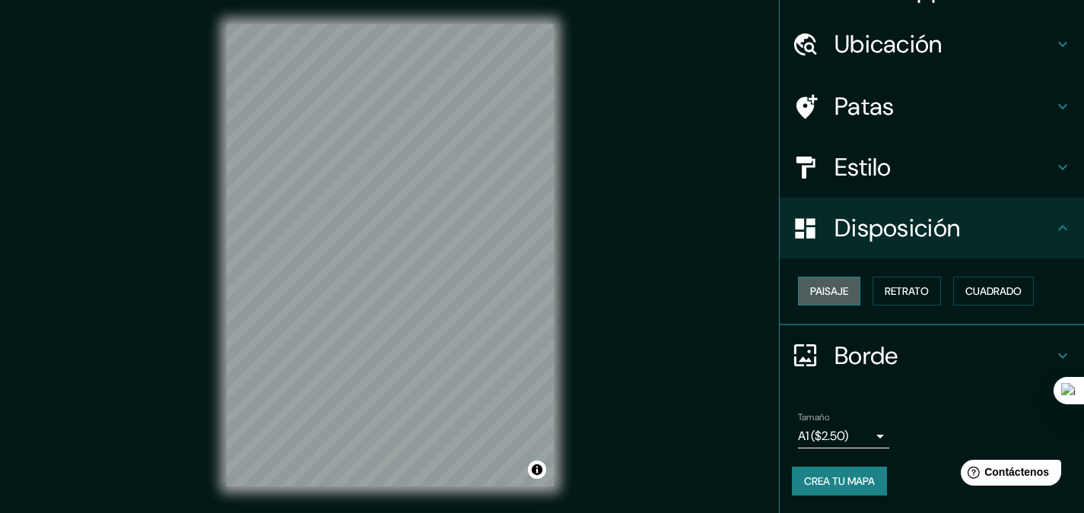
click at [842, 293] on button "Paisaje" at bounding box center [829, 291] width 62 height 29
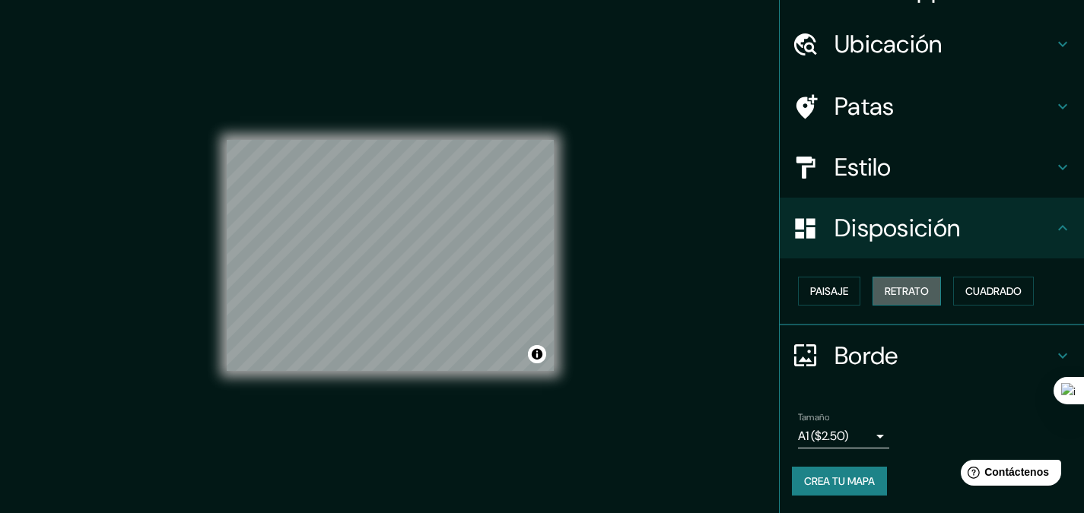
click at [884, 287] on font "Retrato" at bounding box center [906, 291] width 44 height 14
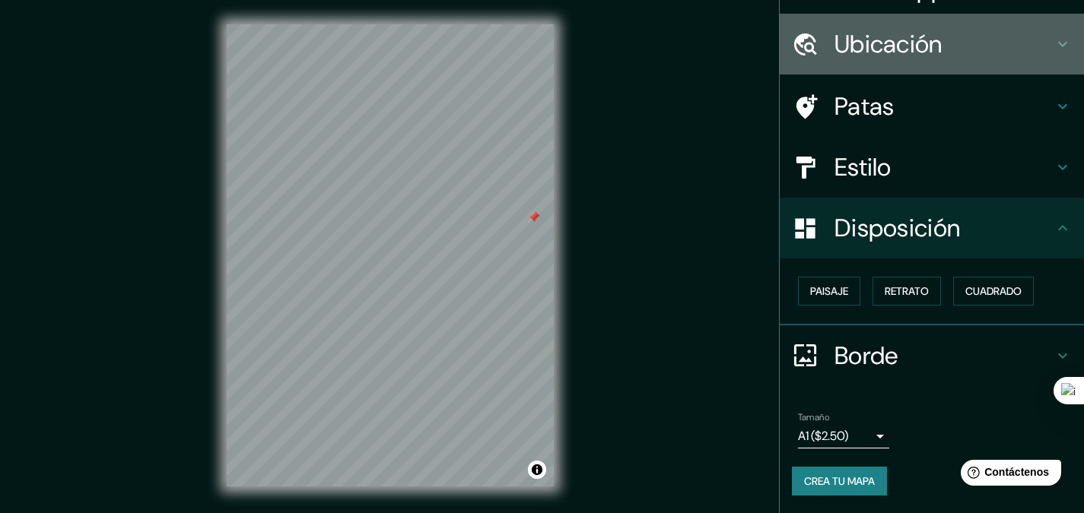
click at [873, 44] on font "Ubicación" at bounding box center [888, 44] width 108 height 32
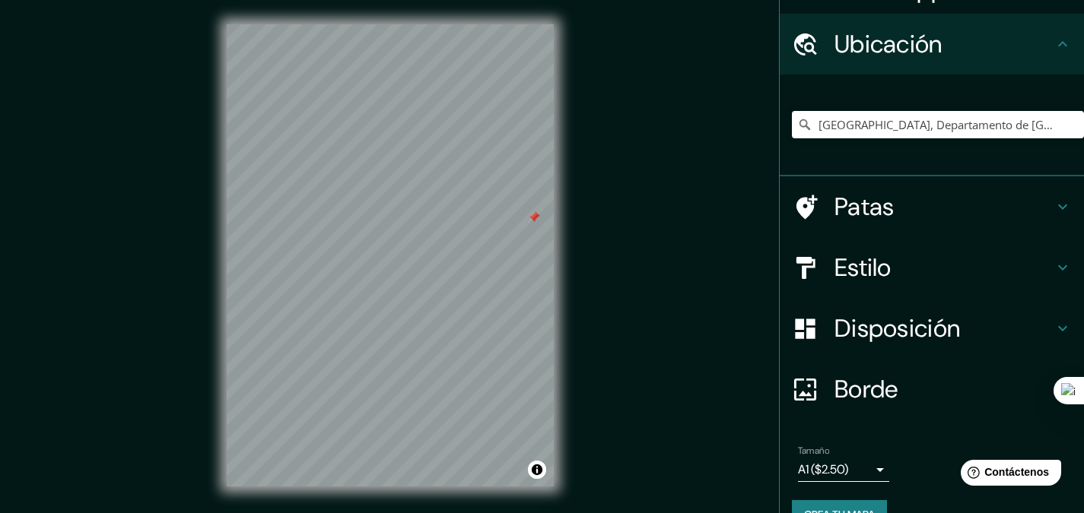
click at [903, 218] on h4 "Patas" at bounding box center [943, 207] width 219 height 30
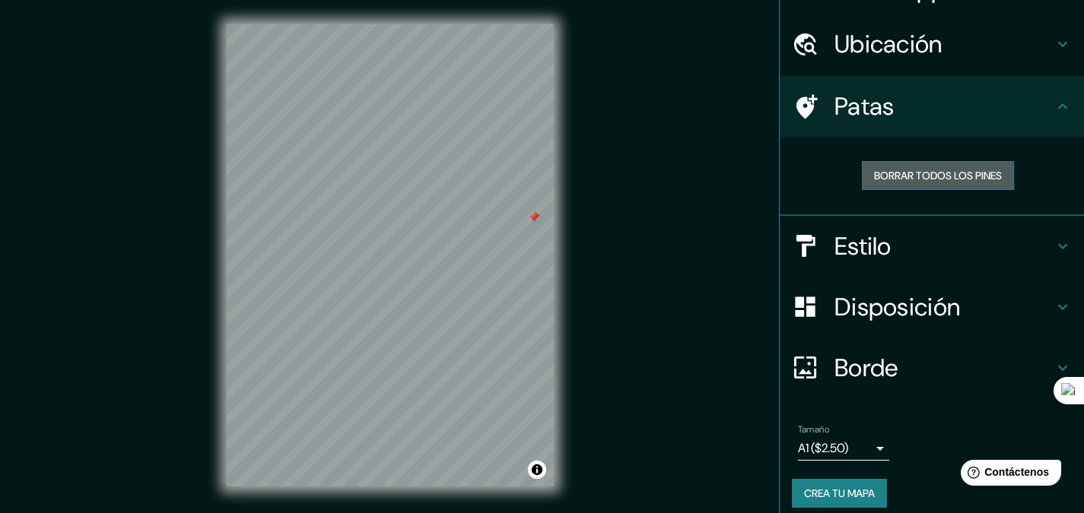
click at [913, 165] on button "Borrar todos los pines" at bounding box center [938, 175] width 152 height 29
click at [538, 470] on button "Activar o desactivar atribución" at bounding box center [537, 470] width 18 height 18
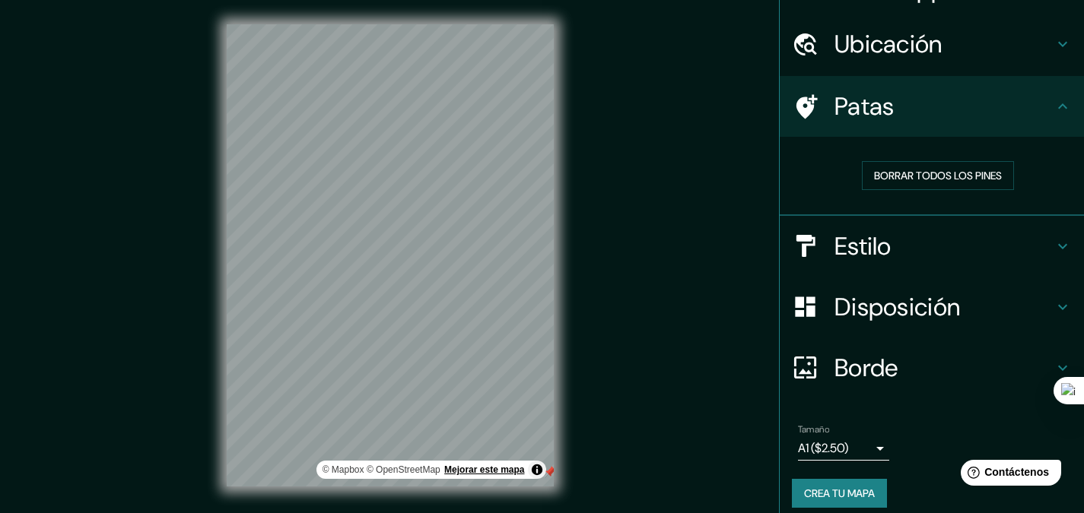
click at [508, 466] on font "Mejorar este mapa" at bounding box center [484, 470] width 80 height 11
click at [907, 169] on font "Borrar todos los pines" at bounding box center [938, 176] width 128 height 14
click at [505, 467] on font "Mejorar este mapa" at bounding box center [484, 470] width 80 height 11
